Goal: Transaction & Acquisition: Download file/media

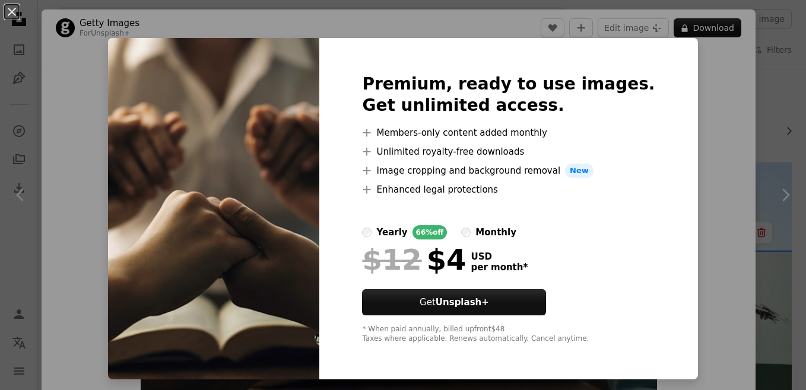
scroll to position [2318, 0]
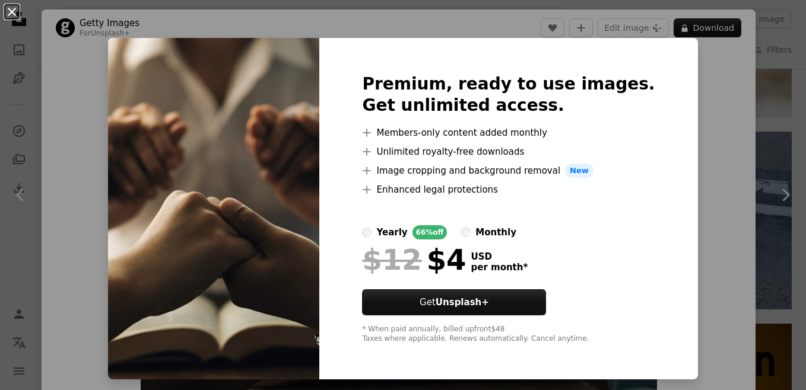
click at [10, 12] on button "An X shape" at bounding box center [12, 12] width 14 height 14
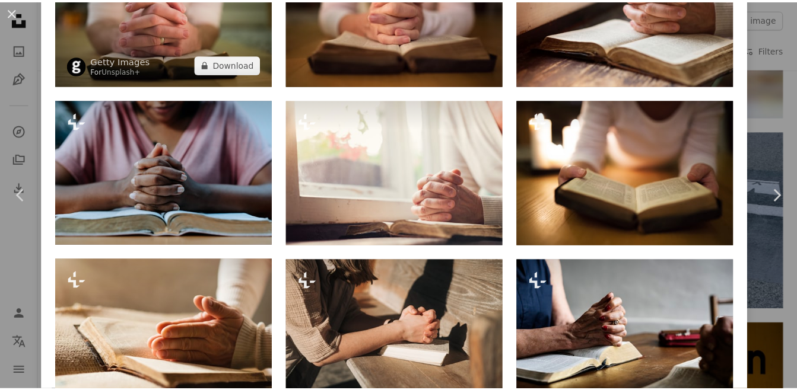
scroll to position [685, 0]
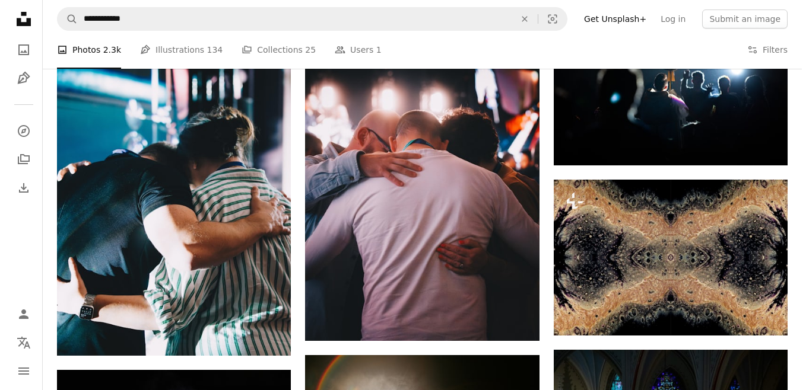
scroll to position [781, 0]
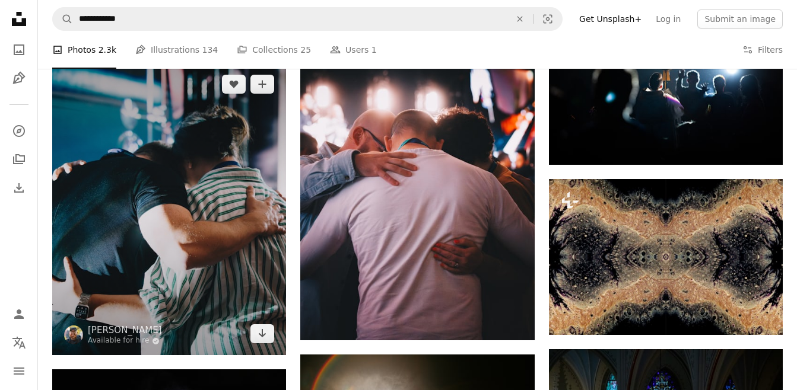
click at [254, 219] on img at bounding box center [169, 209] width 234 height 292
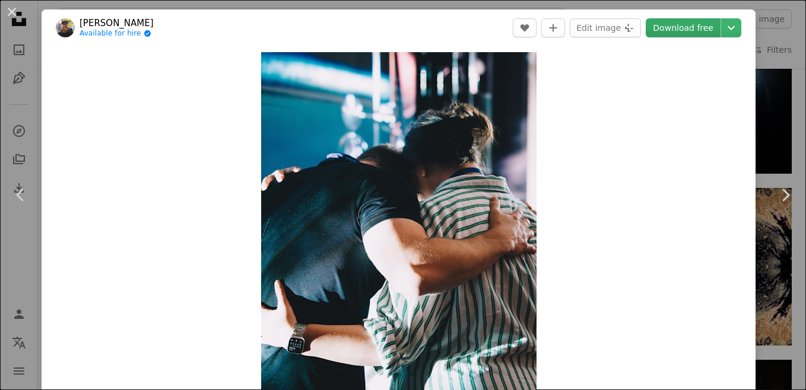
click at [663, 20] on link "Download free" at bounding box center [682, 27] width 75 height 19
